Goal: Transaction & Acquisition: Purchase product/service

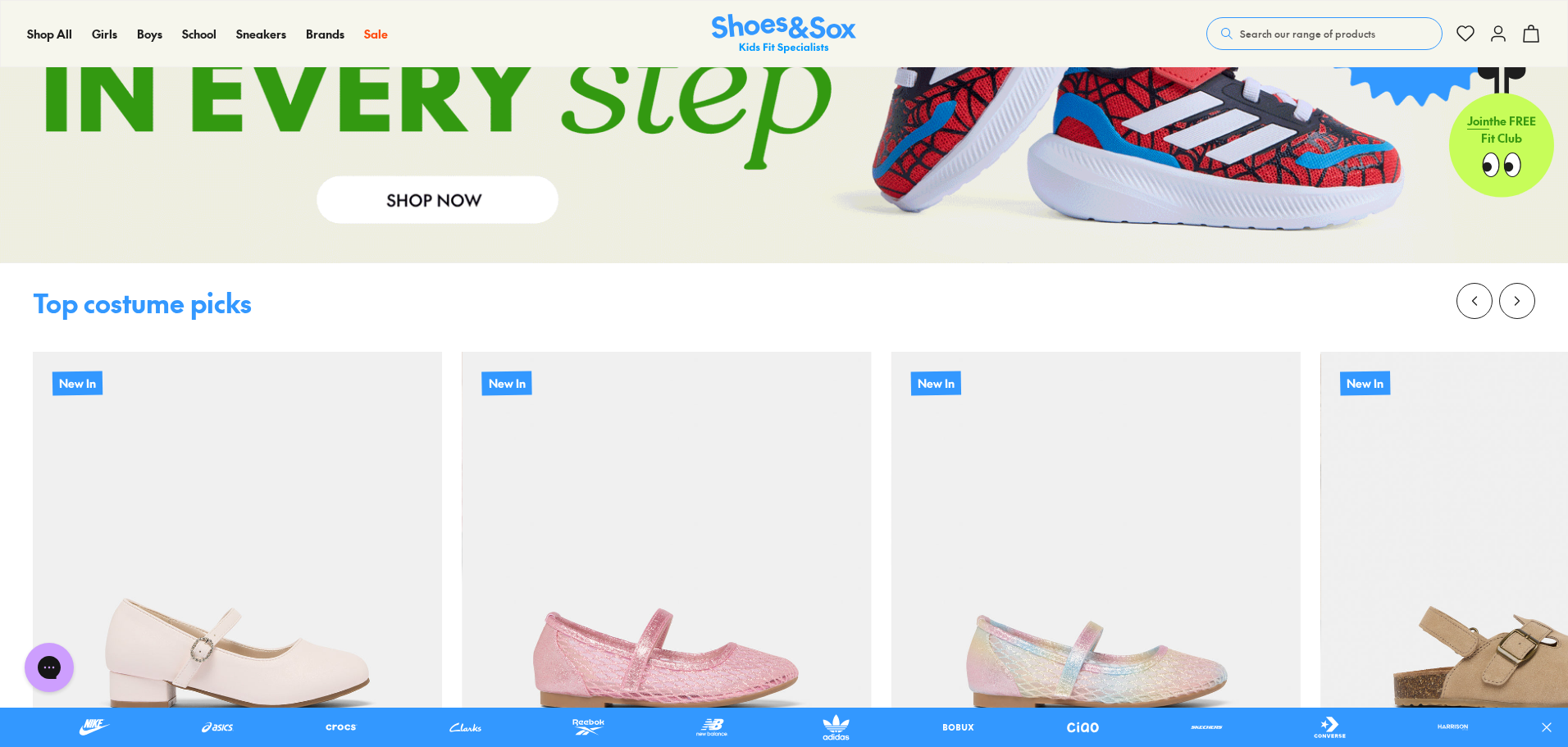
scroll to position [2213, 0]
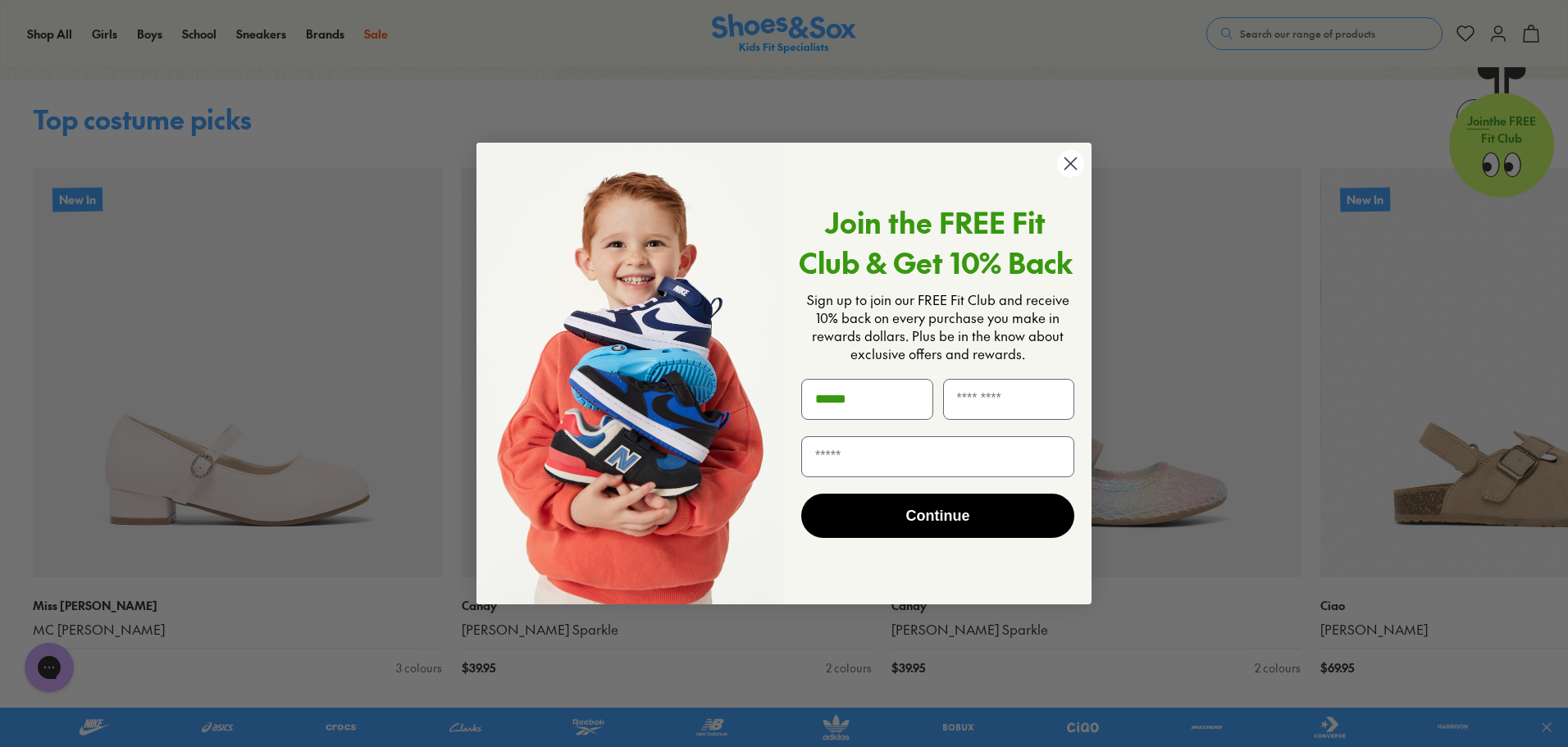
type input "******"
type input "**********"
click at [974, 528] on button "Continue" at bounding box center [938, 516] width 273 height 45
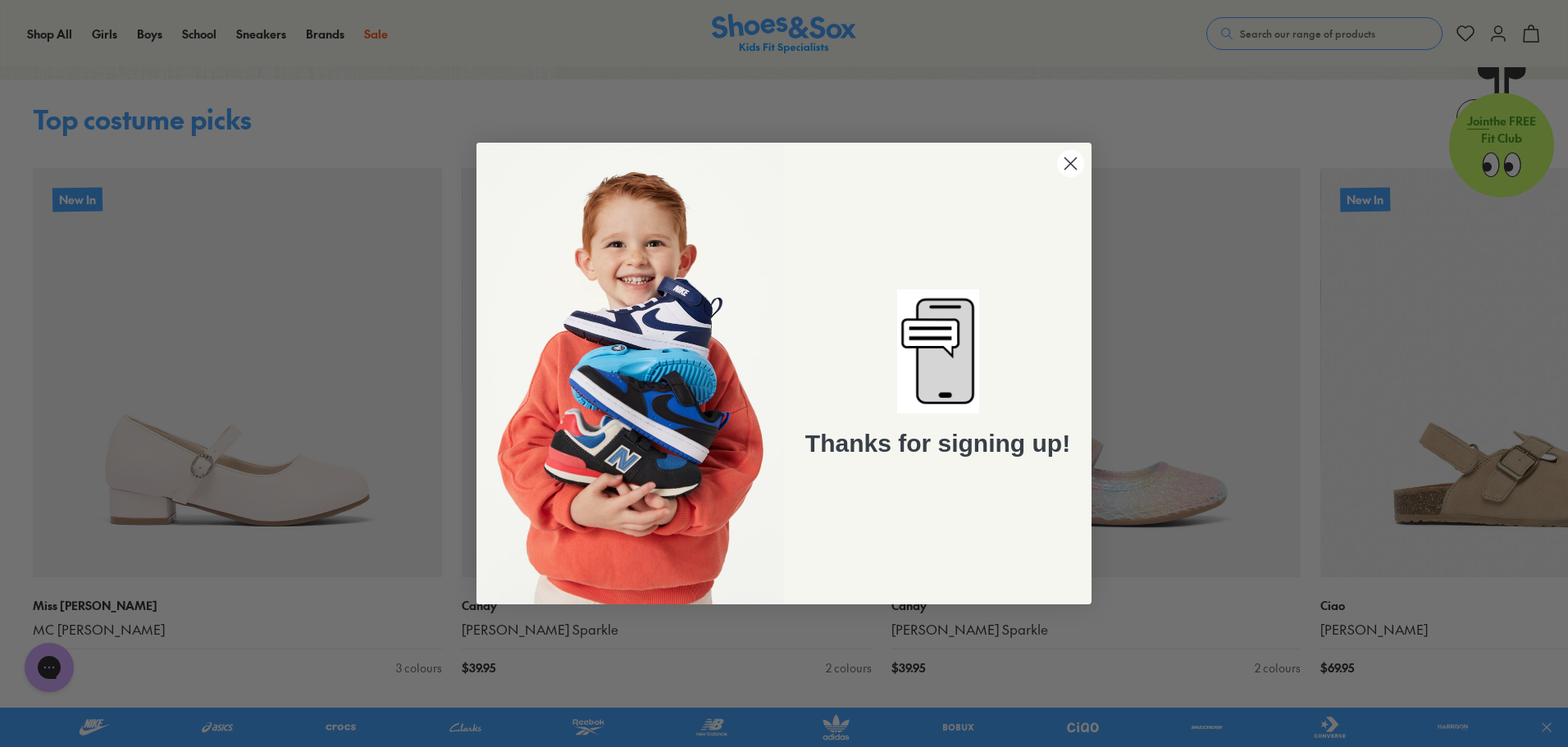
click at [1065, 166] on circle "Close dialog" at bounding box center [1071, 163] width 27 height 27
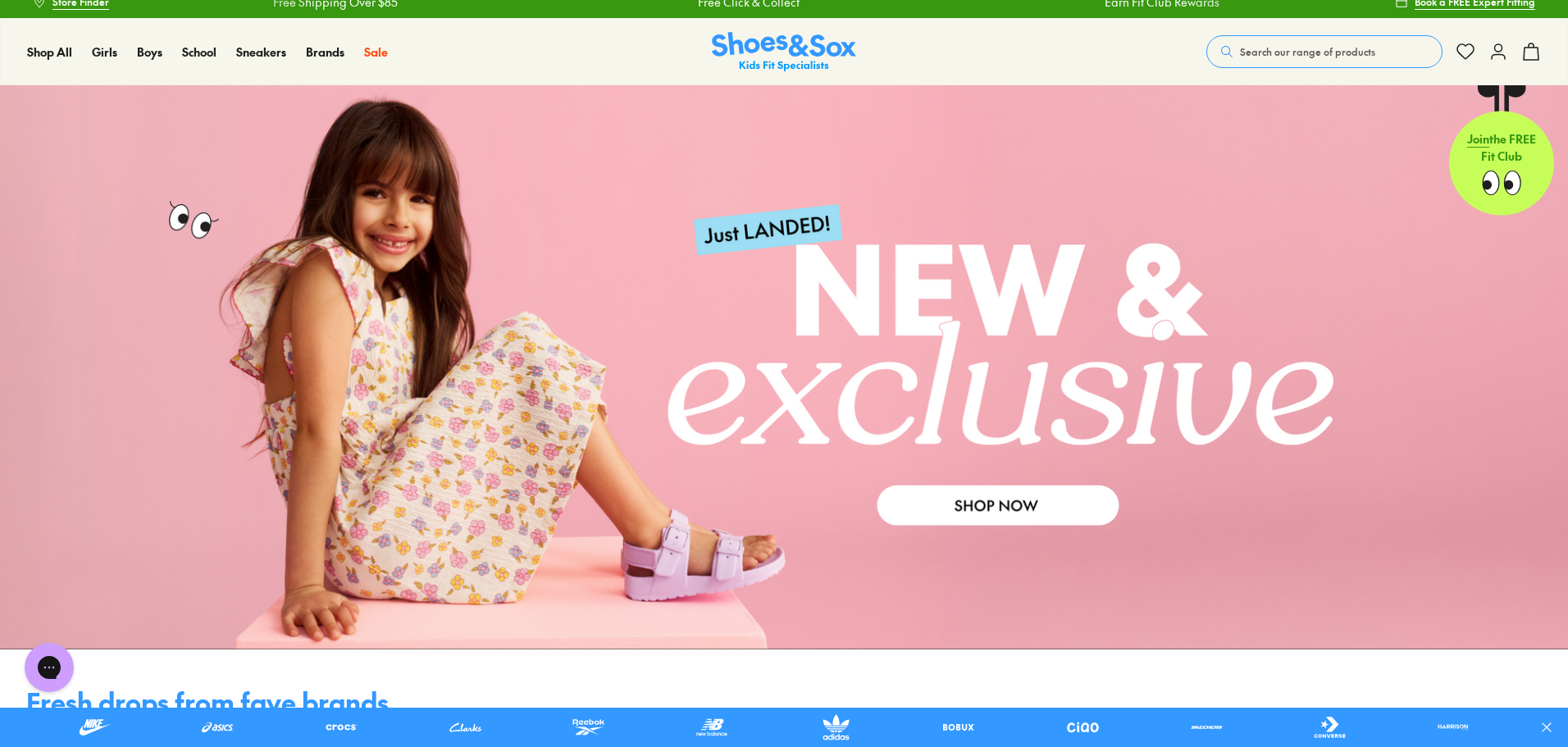
scroll to position [0, 0]
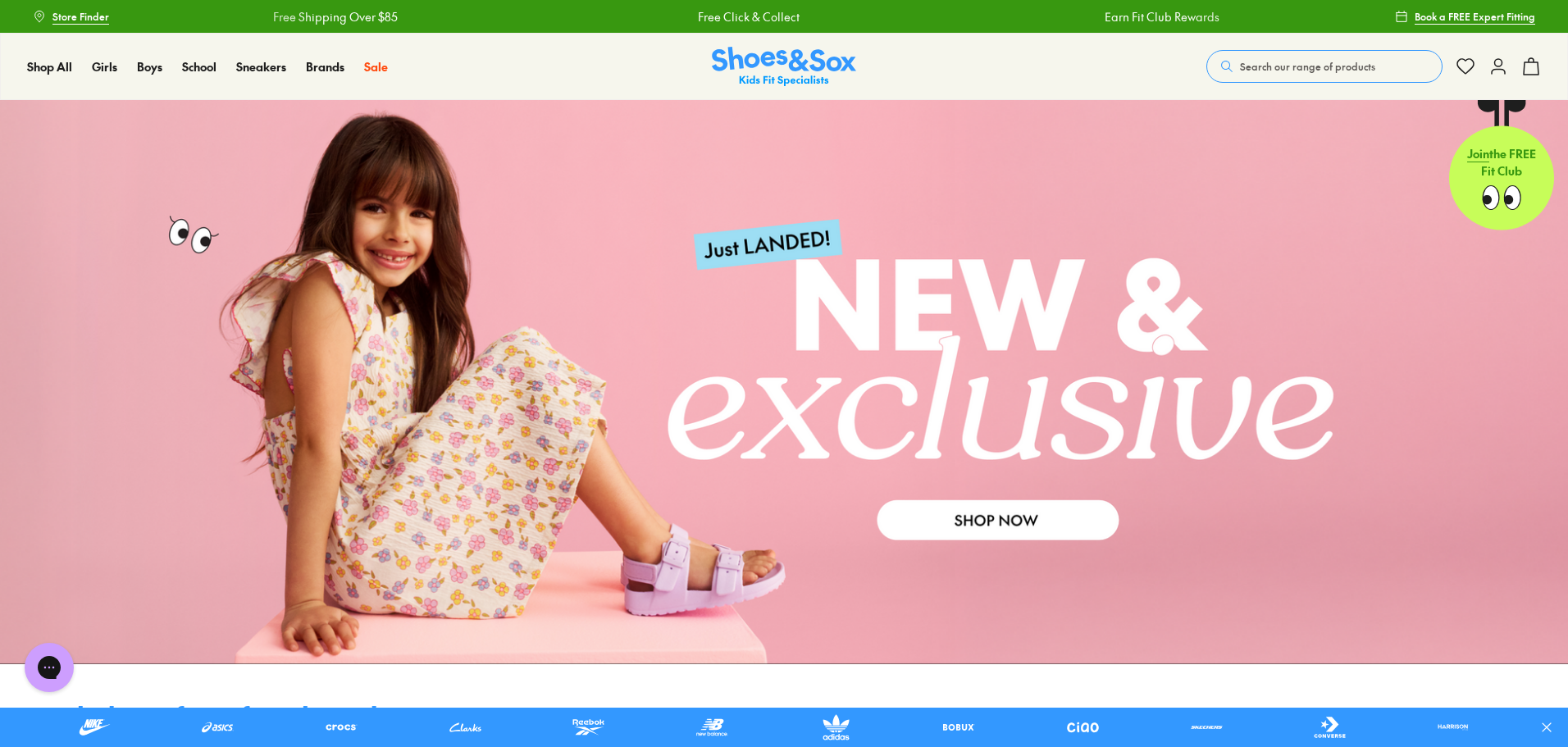
drag, startPoint x: 995, startPoint y: 515, endPoint x: 983, endPoint y: 475, distance: 41.8
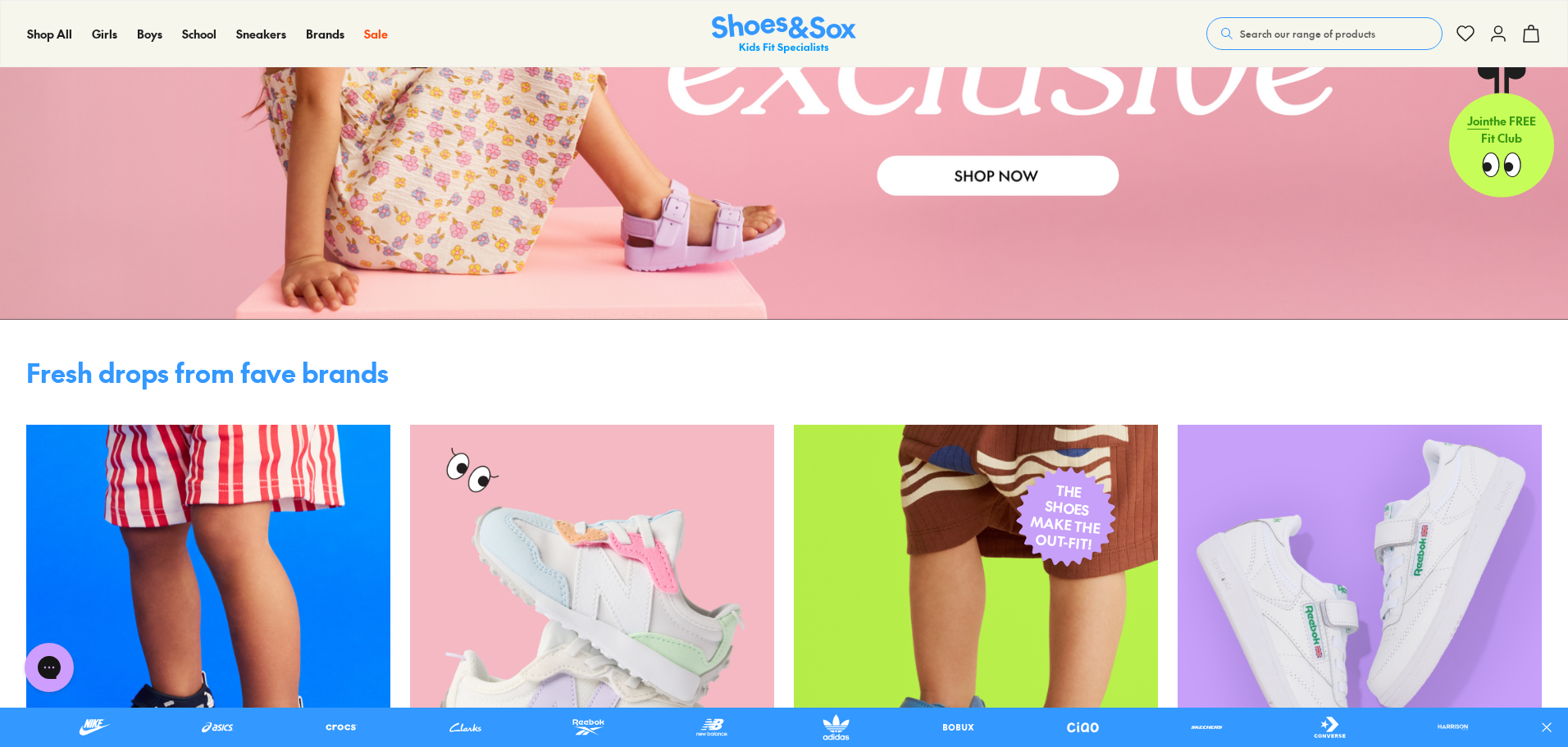
scroll to position [492, 0]
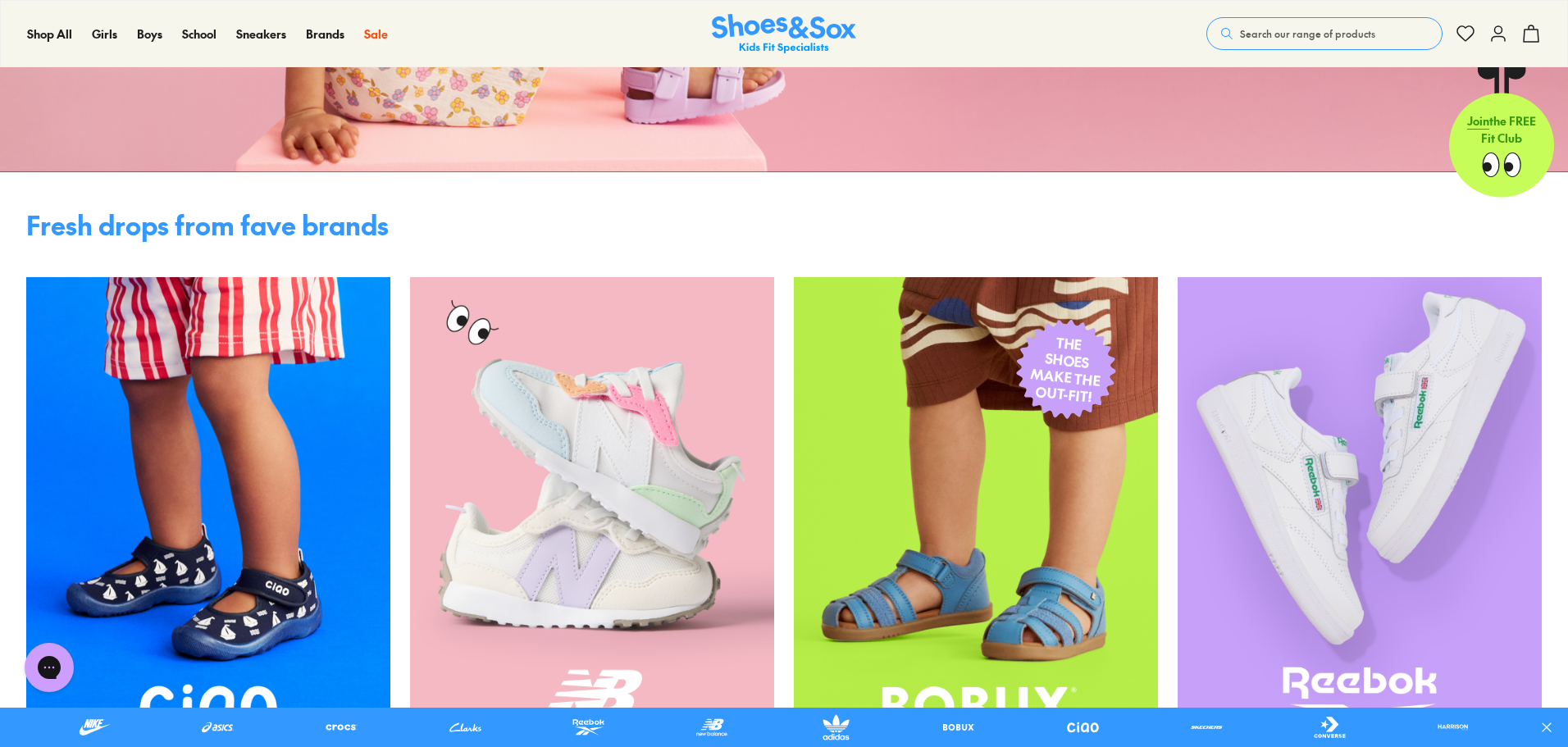
click at [613, 427] on img at bounding box center [592, 519] width 364 height 486
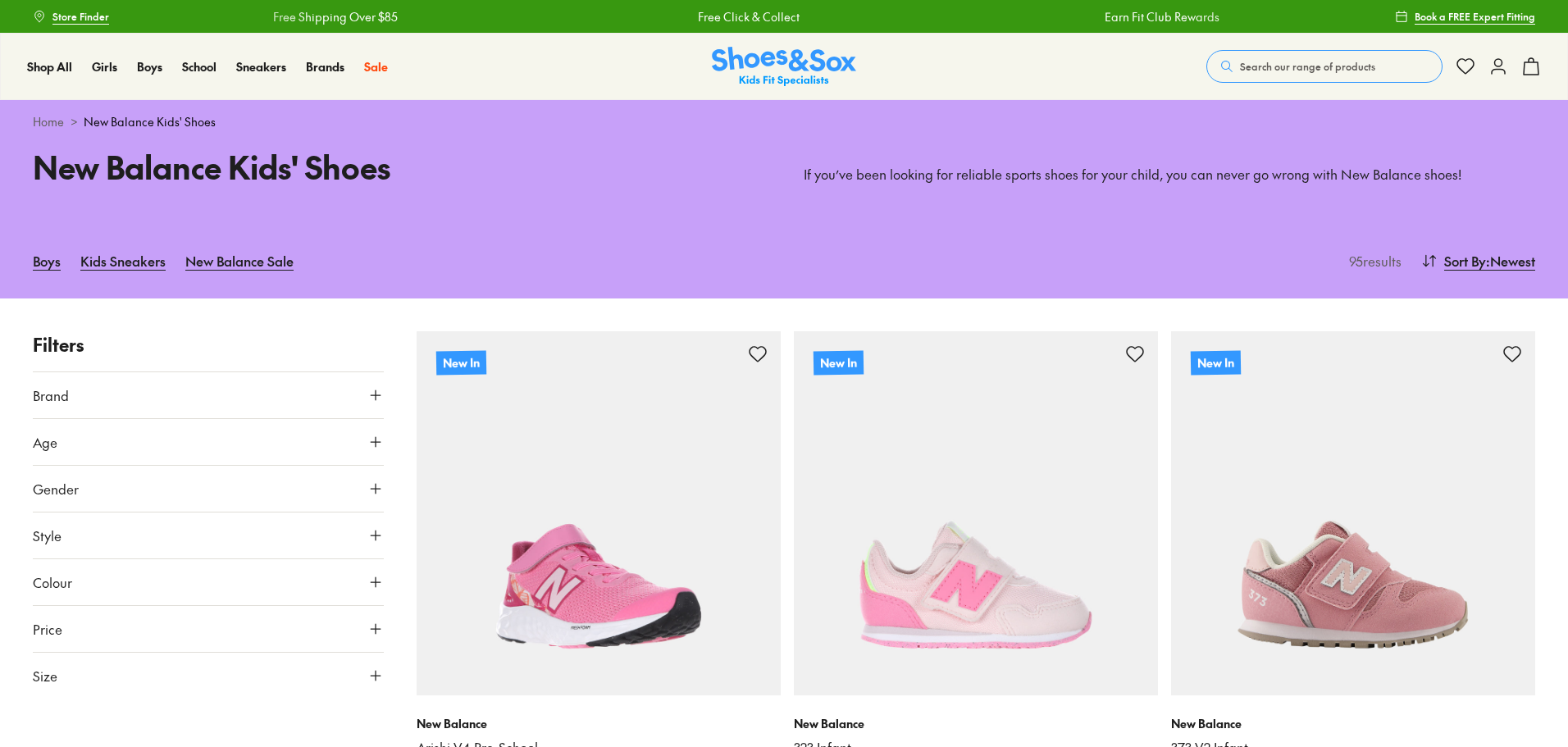
click at [609, 478] on img at bounding box center [599, 513] width 364 height 364
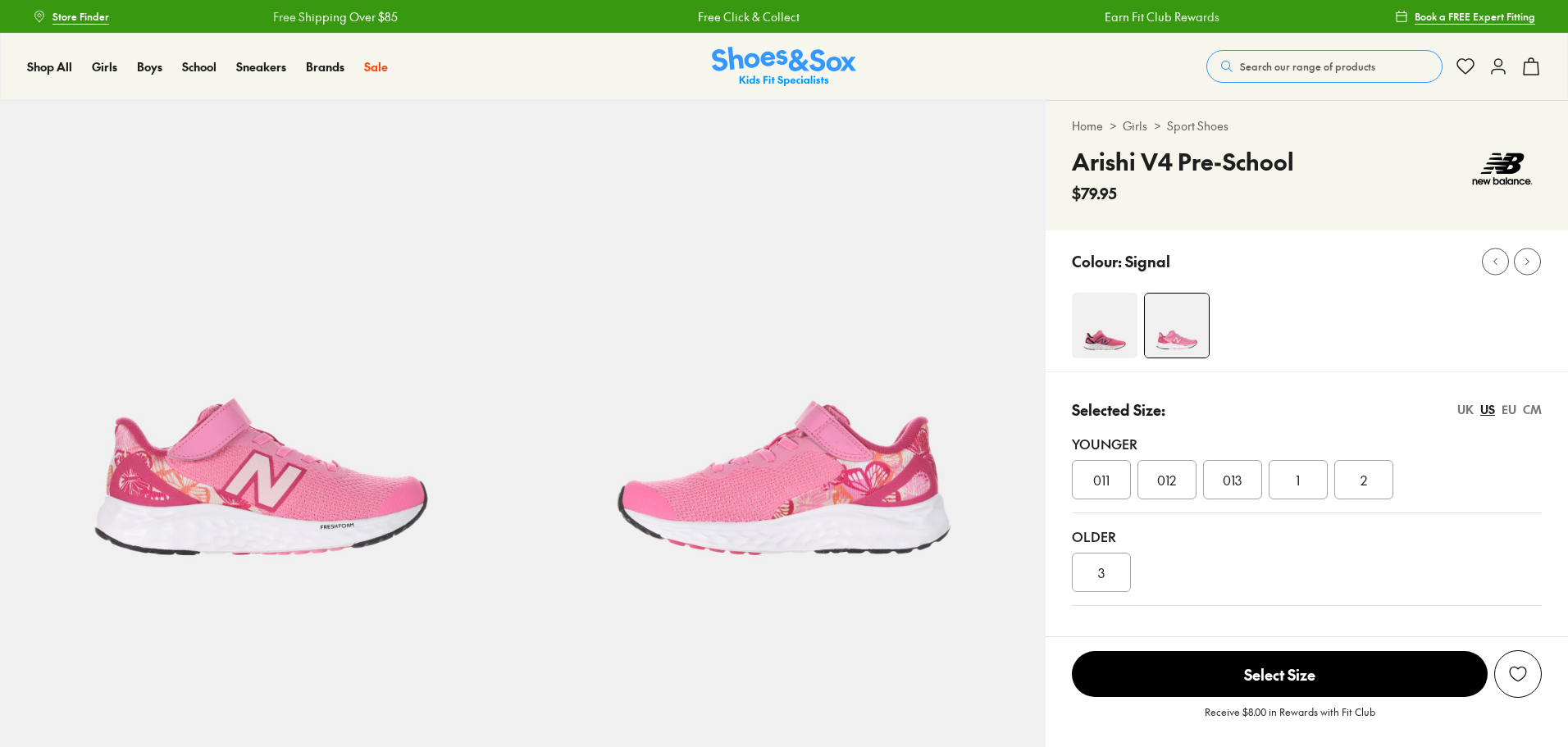
select select "*"
click at [1220, 483] on div "013" at bounding box center [1232, 479] width 59 height 39
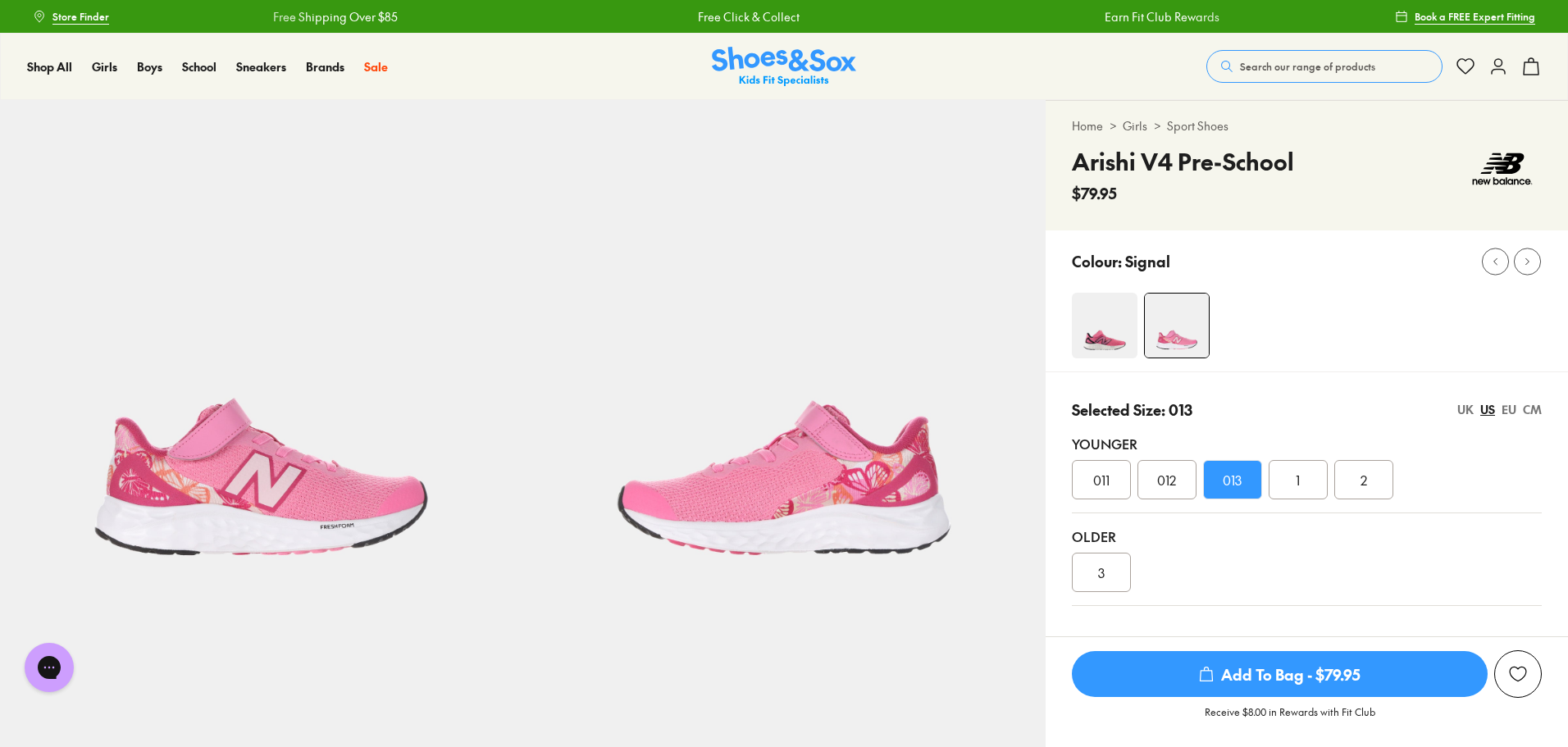
click at [1275, 671] on span "Add To Bag - $79.95" at bounding box center [1280, 673] width 416 height 46
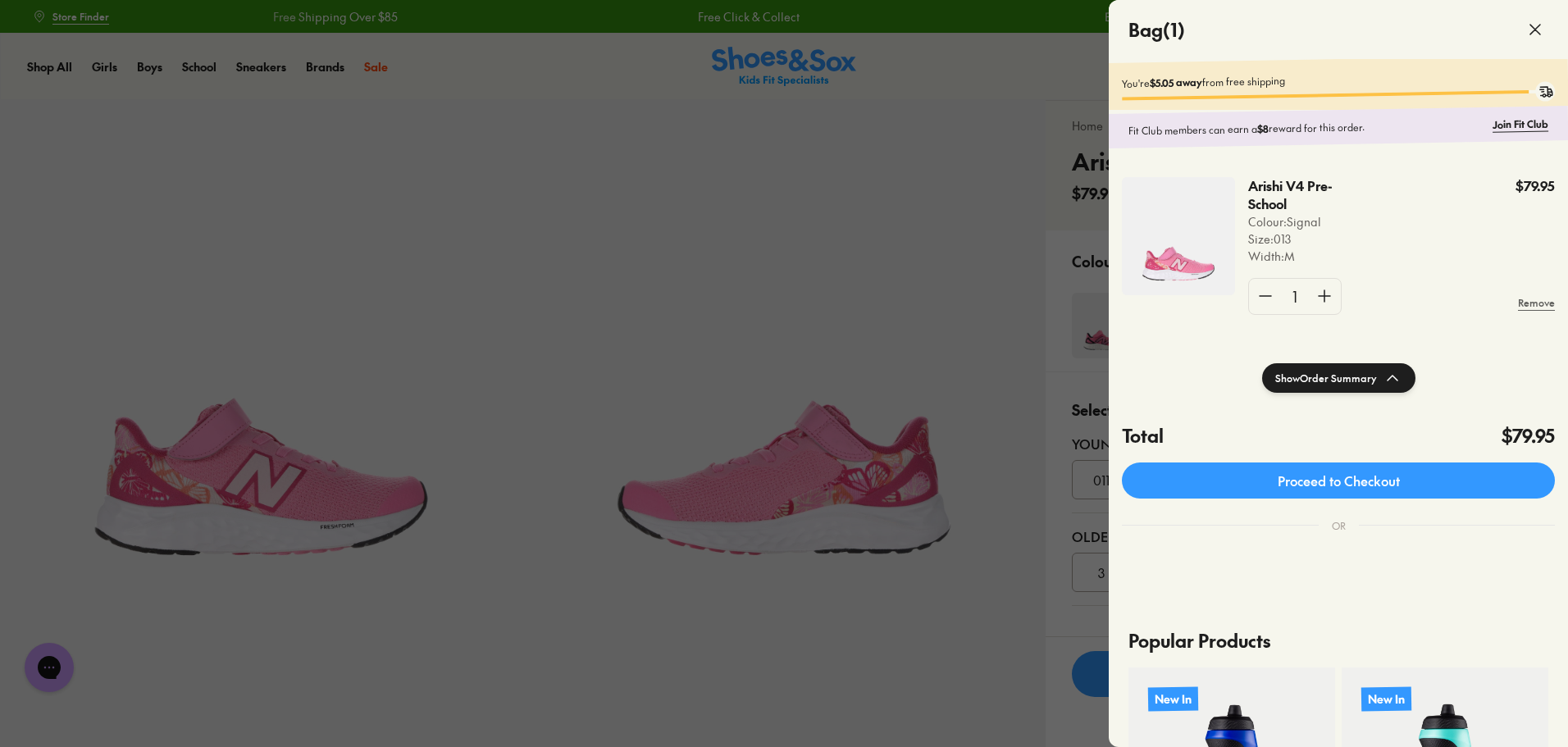
click at [1535, 29] on use at bounding box center [1535, 29] width 10 height 10
